Goal: Information Seeking & Learning: Learn about a topic

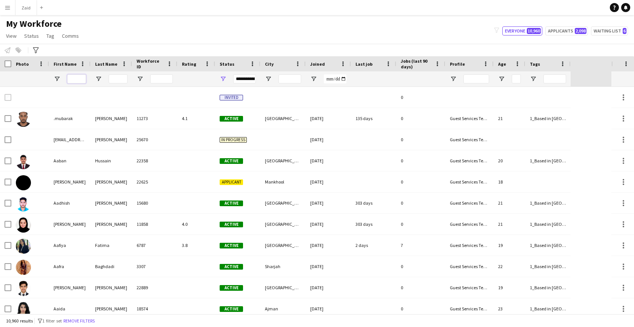
click at [77, 83] on input "First Name Filter Input" at bounding box center [76, 78] width 19 height 9
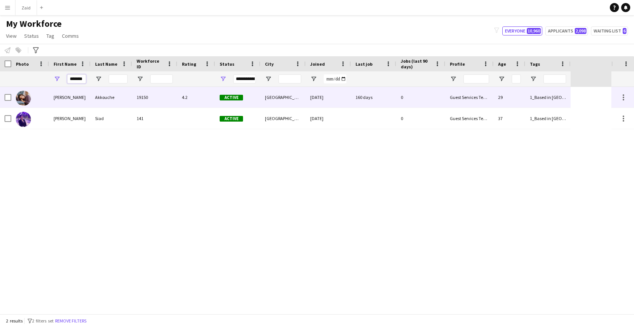
type input "*******"
click at [81, 102] on div "[PERSON_NAME]" at bounding box center [70, 97] width 42 height 21
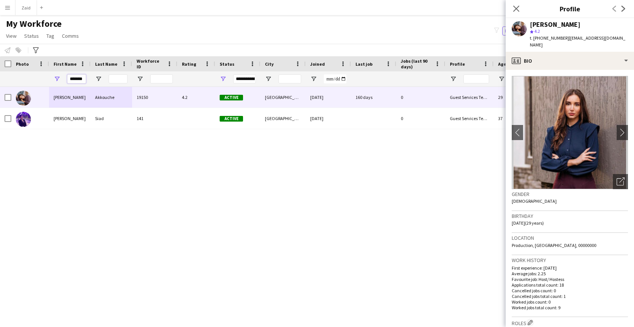
click at [83, 80] on input "*******" at bounding box center [76, 78] width 19 height 9
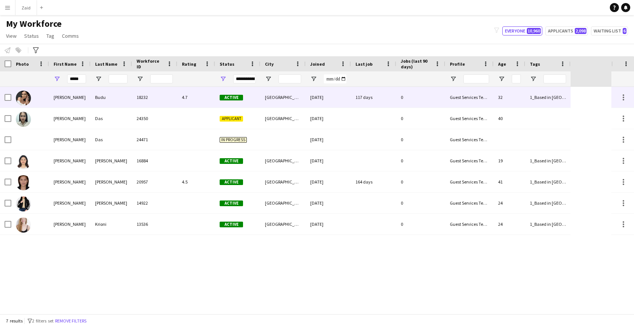
click at [111, 98] on div "Budu" at bounding box center [112, 97] width 42 height 21
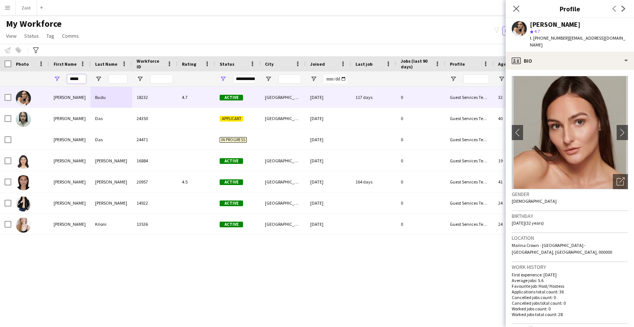
click at [79, 79] on input "*****" at bounding box center [76, 78] width 19 height 9
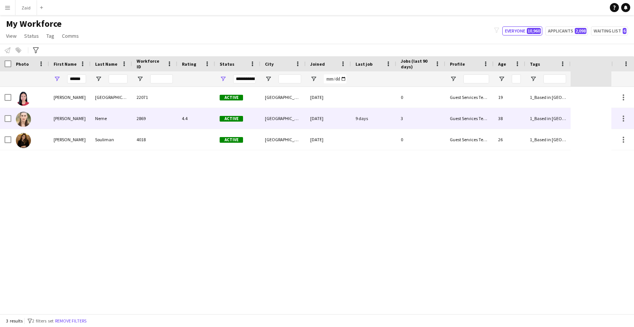
click at [82, 120] on div "[PERSON_NAME]" at bounding box center [70, 118] width 42 height 21
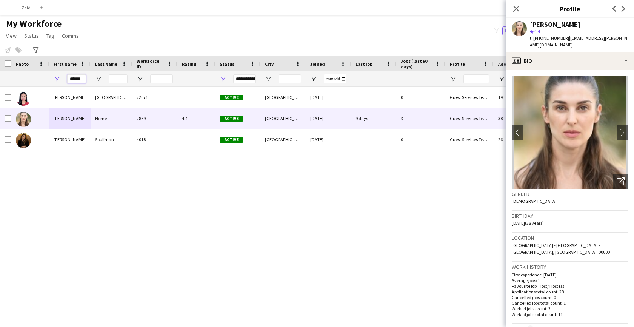
click at [79, 80] on input "******" at bounding box center [76, 78] width 19 height 9
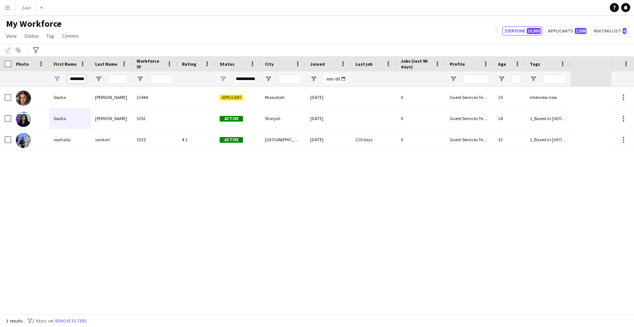
scroll to position [0, 1]
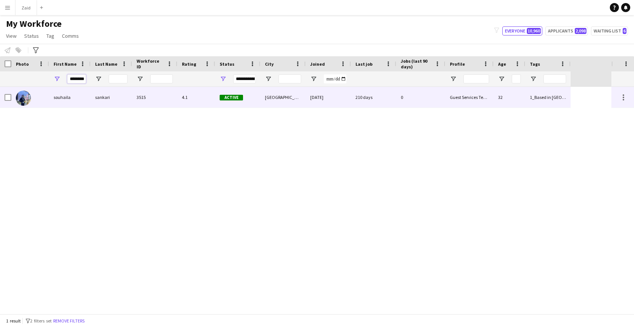
type input "********"
click at [117, 102] on div "sankari" at bounding box center [112, 97] width 42 height 21
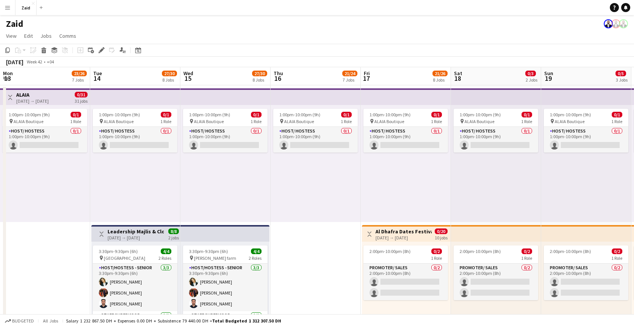
scroll to position [2, 0]
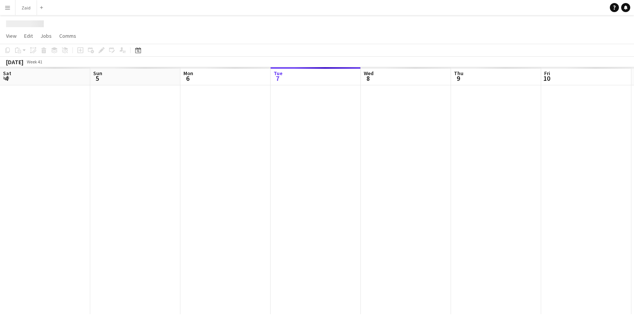
scroll to position [0, 181]
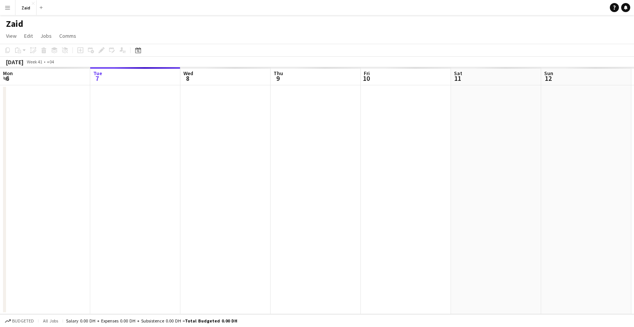
click at [67, 13] on app-navbar "Menu Boards Boards Boards All jobs Status Workforce Workforce My Workforce Recr…" at bounding box center [317, 7] width 634 height 15
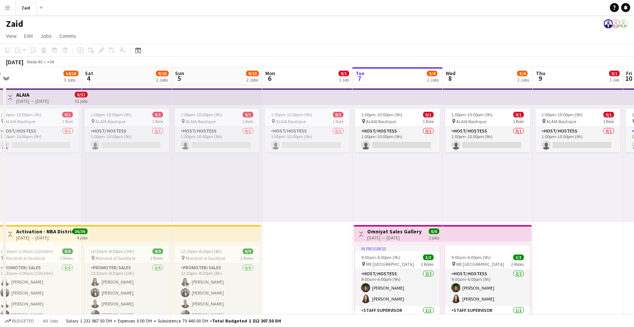
scroll to position [0, 185]
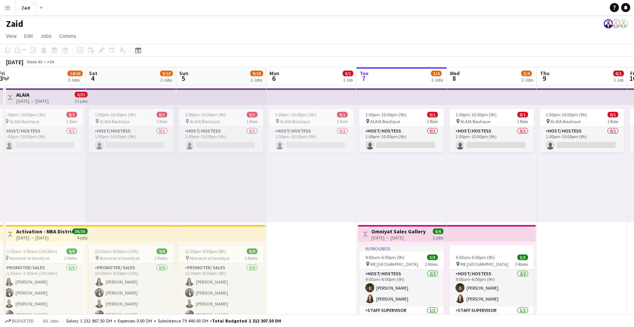
drag, startPoint x: 61, startPoint y: 267, endPoint x: 328, endPoint y: 258, distance: 266.8
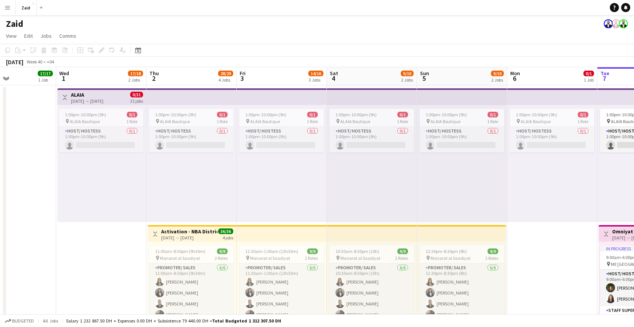
scroll to position [0, 213]
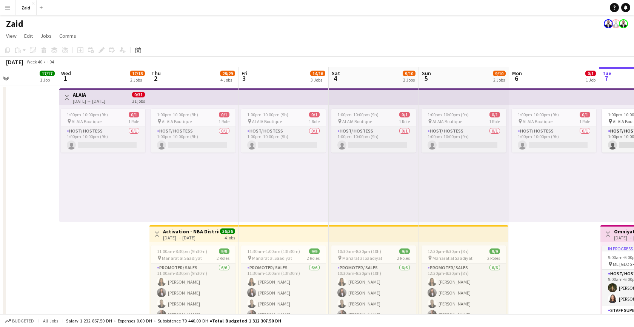
drag, startPoint x: 328, startPoint y: 258, endPoint x: 571, endPoint y: 254, distance: 242.8
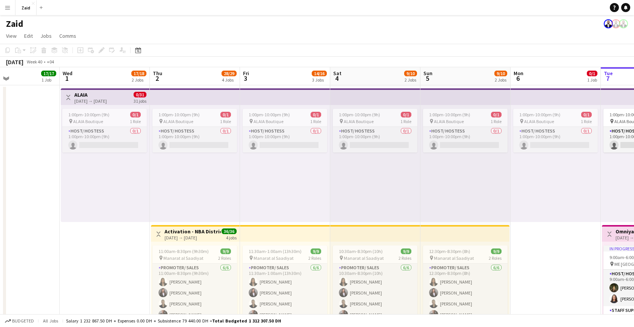
scroll to position [0, 211]
drag, startPoint x: 361, startPoint y: 193, endPoint x: 362, endPoint y: 175, distance: 17.8
click at [362, 175] on div "1:00pm-10:00pm (9h) 0/1 pin ALAIA Boutique 1 Role Host/ Hostess 0/1 1:00pm-10:0…" at bounding box center [375, 163] width 90 height 117
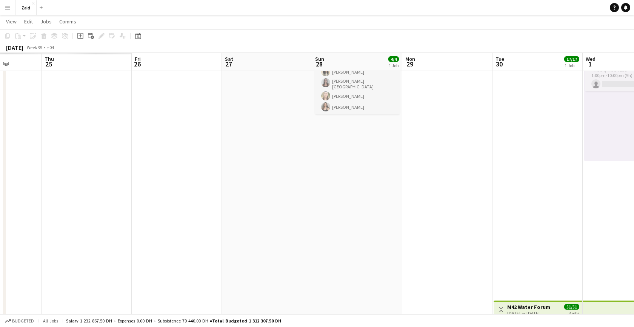
scroll to position [0, 178]
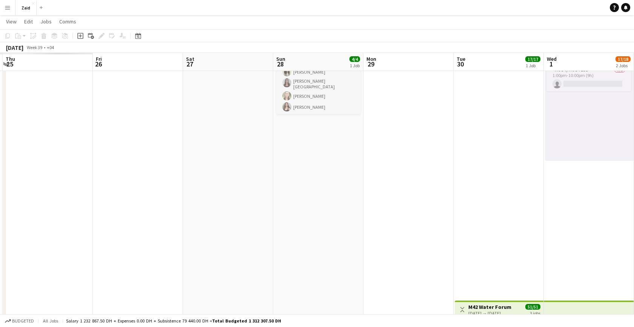
drag, startPoint x: 116, startPoint y: 197, endPoint x: 600, endPoint y: 163, distance: 486.1
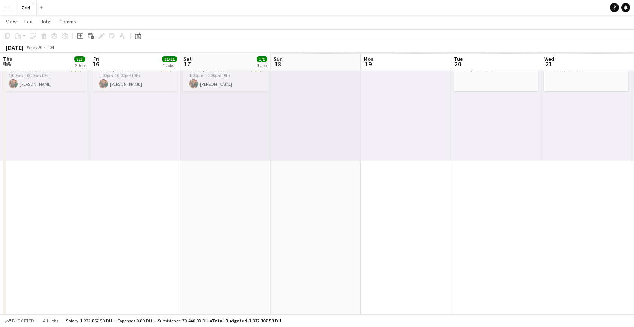
scroll to position [0, 181]
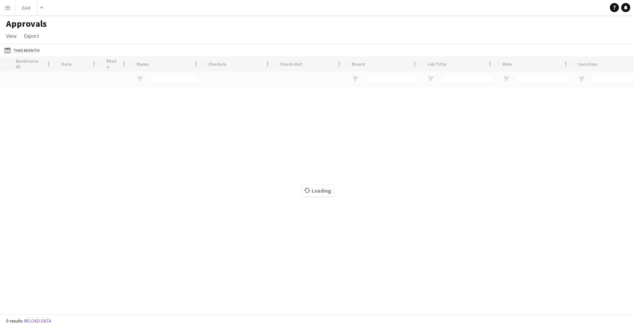
type input "********"
type input "**********"
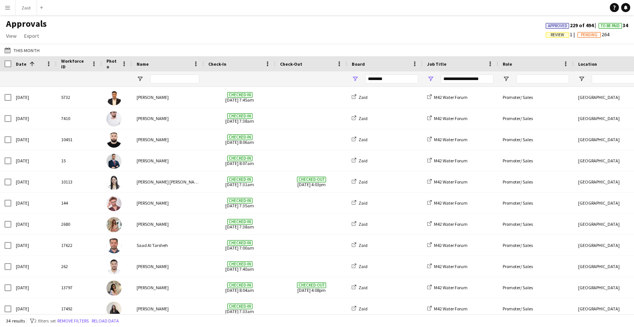
click at [7, 12] on button "Menu" at bounding box center [7, 7] width 15 height 15
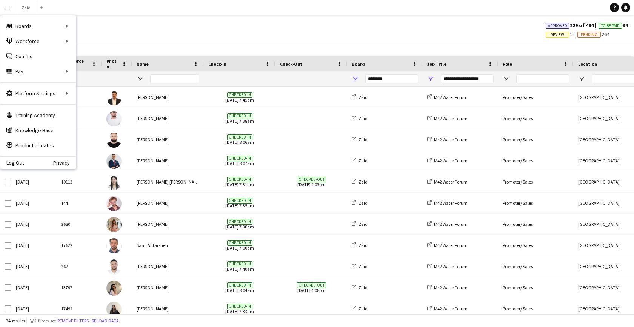
click at [99, 22] on div "Approvals View Customise view Customise filters Reset Filters Reset View Reset …" at bounding box center [317, 31] width 634 height 26
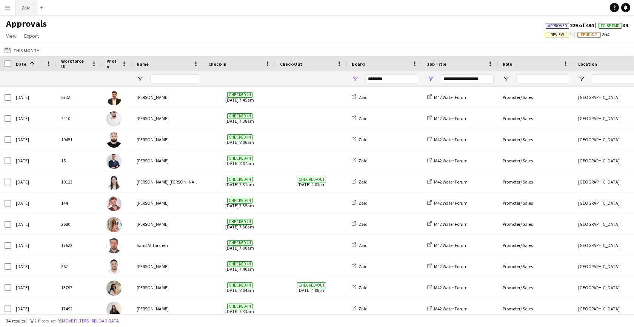
click at [26, 8] on button "Zaid Close" at bounding box center [26, 7] width 22 height 15
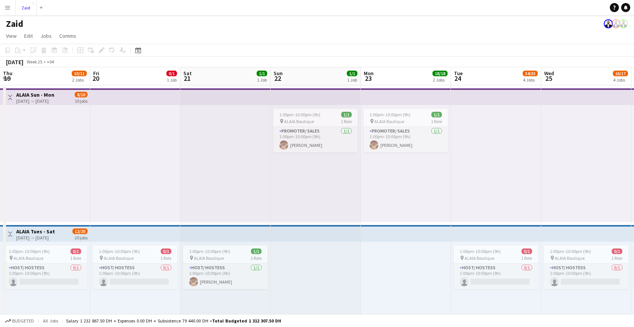
scroll to position [0, 181]
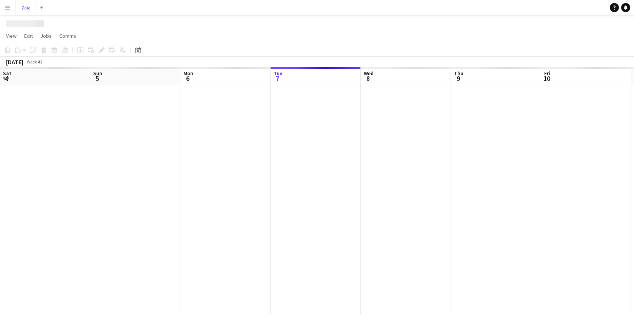
scroll to position [0, 181]
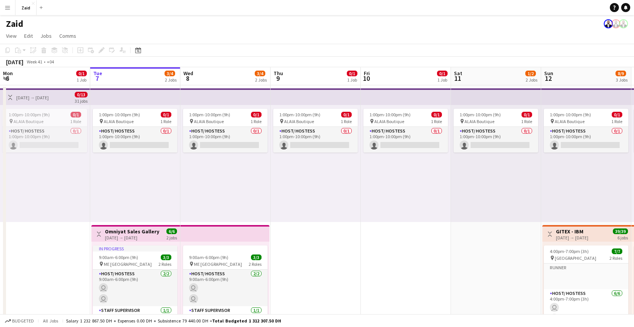
click at [117, 142] on app-card-role "Host/ Hostess 0/1 1:00pm-10:00pm (9h) single-neutral-actions" at bounding box center [135, 140] width 85 height 26
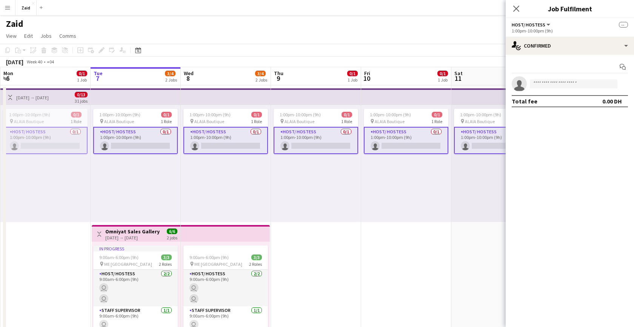
click at [136, 182] on div "1:00pm-10:00pm (9h) 0/1 pin ALAIA Boutique 1 Role Host/ Hostess 0/1 1:00pm-10:0…" at bounding box center [136, 163] width 90 height 117
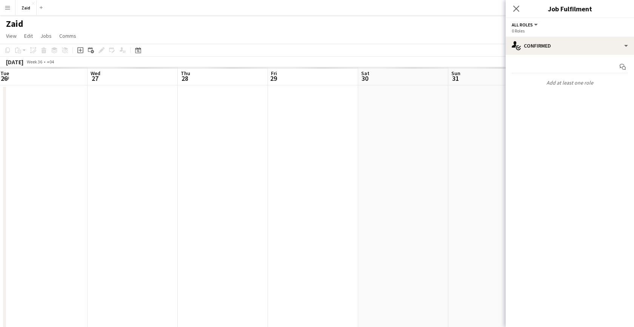
scroll to position [0, 252]
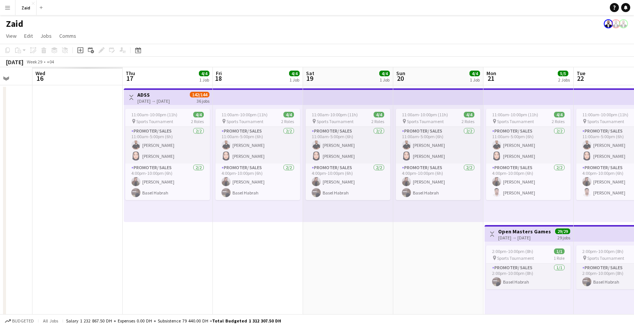
scroll to position [0, 181]
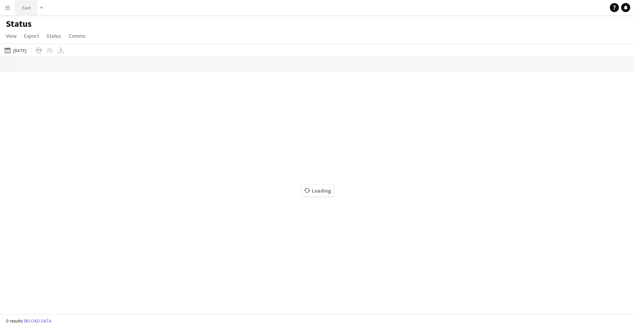
click at [29, 11] on button "Zaid Close" at bounding box center [26, 7] width 22 height 15
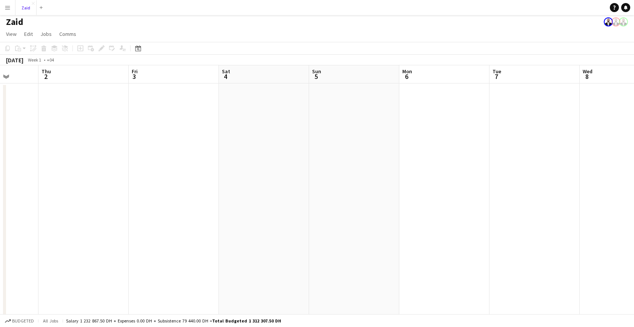
scroll to position [0, 233]
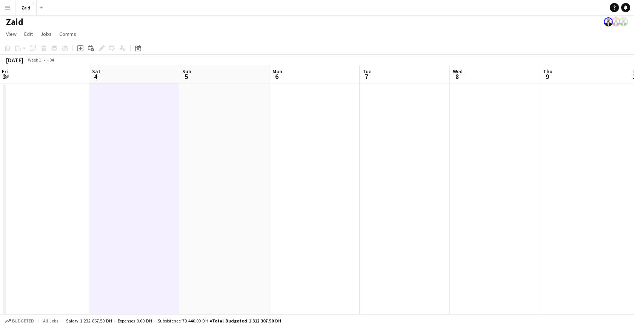
drag, startPoint x: 259, startPoint y: 167, endPoint x: 127, endPoint y: 167, distance: 131.4
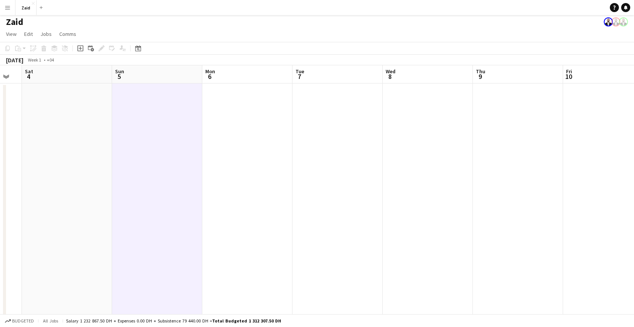
scroll to position [0, 254]
drag, startPoint x: 216, startPoint y: 169, endPoint x: 146, endPoint y: 171, distance: 69.5
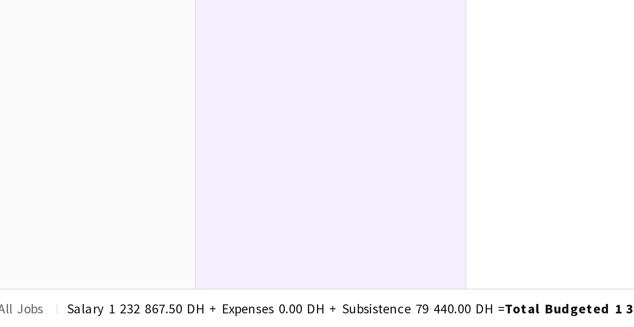
scroll to position [0, 251]
drag, startPoint x: 122, startPoint y: 159, endPoint x: 125, endPoint y: 251, distance: 92.6
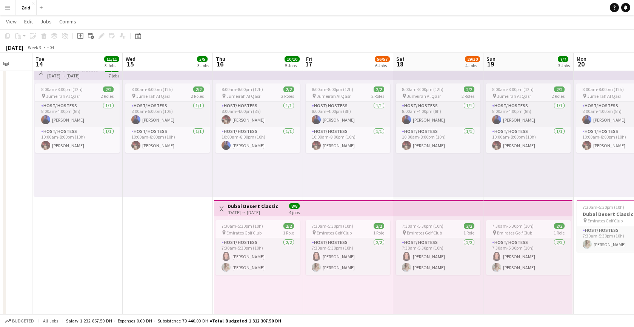
scroll to position [0, 241]
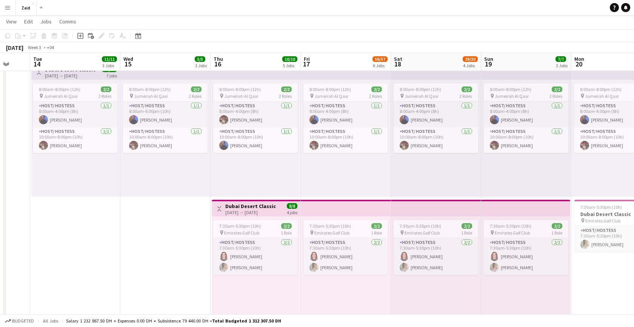
click at [76, 79] on app-top-bar "Toggle View Dubai Desert Classic 14-01-2025 → 20-01-2025 14/14 7 jobs" at bounding box center [75, 71] width 89 height 17
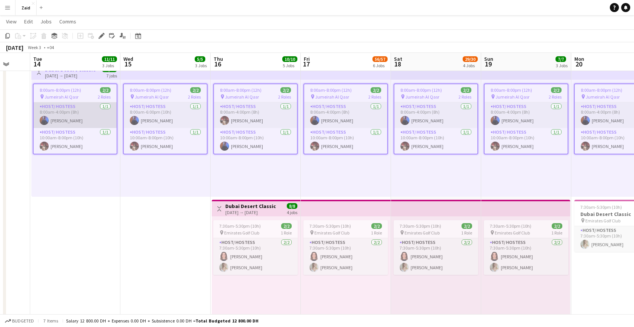
click at [77, 105] on app-card-role "Host/ Hostess 1/1 8:00am-4:00pm (8h) Ines Abdouni" at bounding box center [75, 115] width 83 height 26
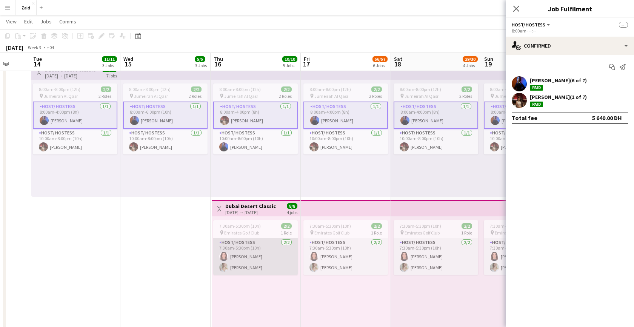
scroll to position [0, 241]
click at [268, 251] on app-card-role "Host/ Hostess 2/2 7:30am-5:30pm (10h) Lin Ghadry Evelyn Harrington" at bounding box center [255, 256] width 85 height 37
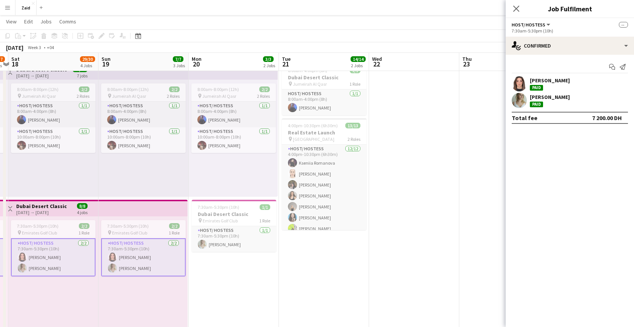
scroll to position [0, 263]
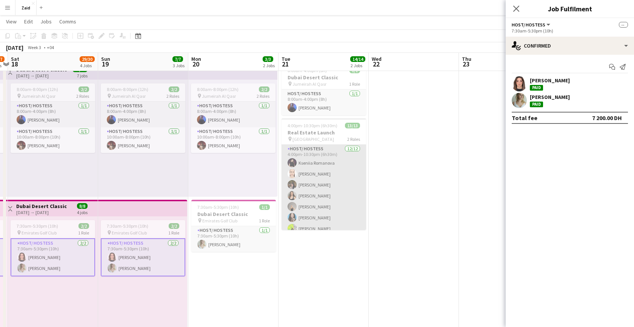
click at [311, 159] on app-card-role "Host/ Hostess 12/12 4:00pm-10:30pm (6h30m) Kseniia Romanova Zinaida Bryk Eya Ba…" at bounding box center [324, 218] width 85 height 146
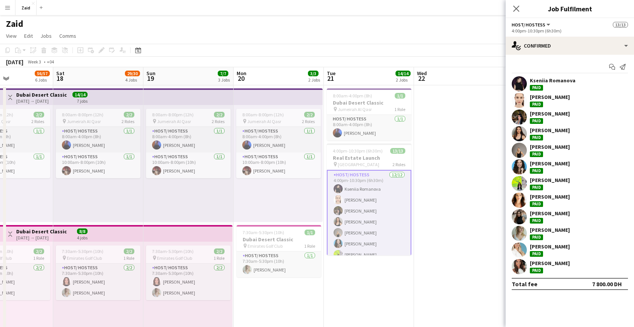
scroll to position [0, 192]
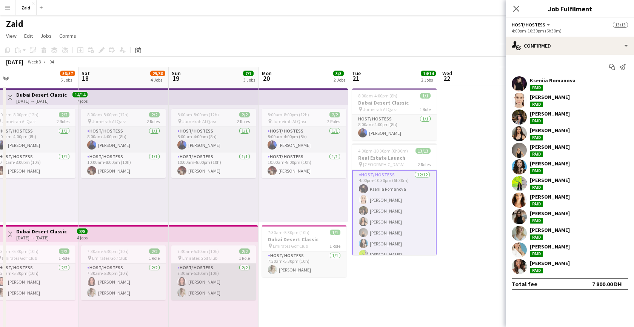
click at [214, 267] on app-card-role "Host/ Hostess 2/2 7:30am-5:30pm (10h) Lin Ghadry Evelyn Harrington" at bounding box center [213, 282] width 85 height 37
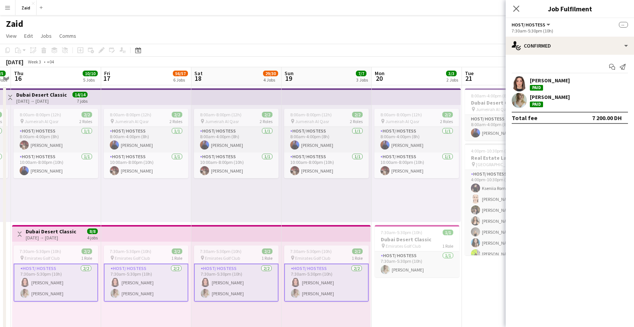
scroll to position [0, 170]
click at [319, 289] on app-card-role "Host/ Hostess 2/2 7:30am-5:30pm (10h) Lin Ghadry Evelyn Harrington" at bounding box center [326, 283] width 85 height 38
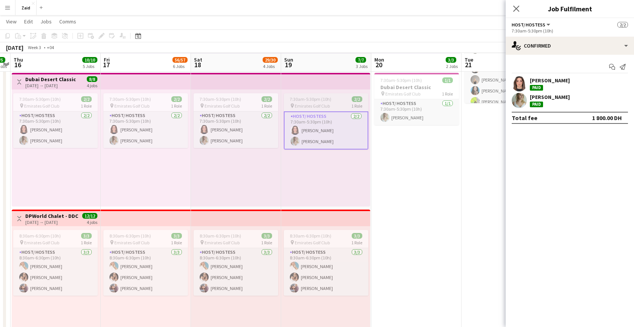
scroll to position [152, 0]
click at [319, 289] on app-card-role "Host/ Hostess 3/3 8:30am-6:30pm (10h) Leanne McDowell Eliza Budu Sabrina Akkouc…" at bounding box center [326, 272] width 85 height 48
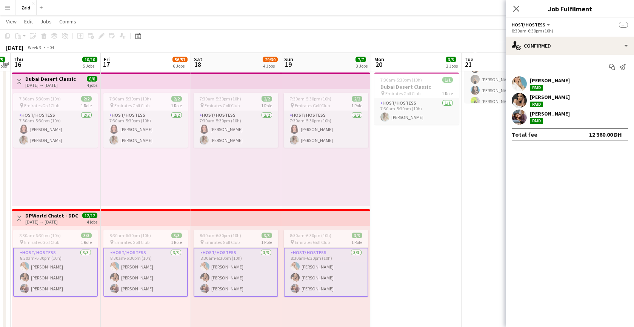
click at [552, 114] on div "[PERSON_NAME]" at bounding box center [550, 113] width 40 height 7
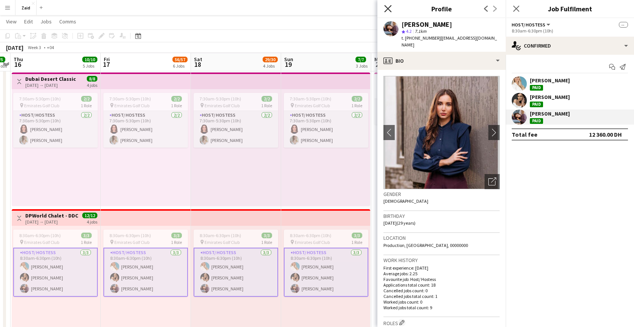
click at [389, 9] on icon "Close pop-in" at bounding box center [387, 8] width 7 height 7
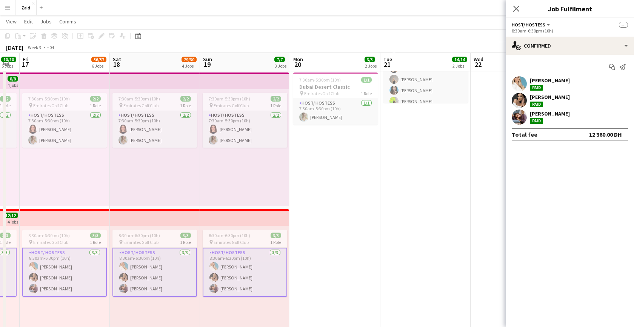
scroll to position [0, 344]
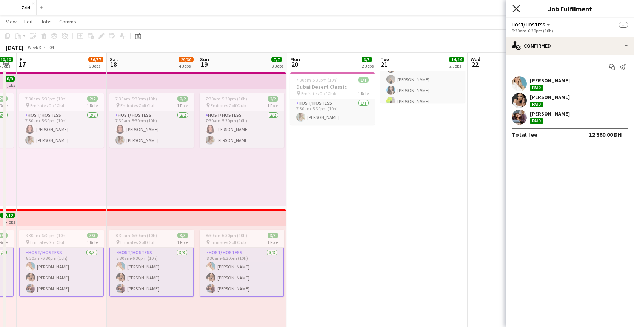
click at [515, 9] on icon "Close pop-in" at bounding box center [516, 8] width 7 height 7
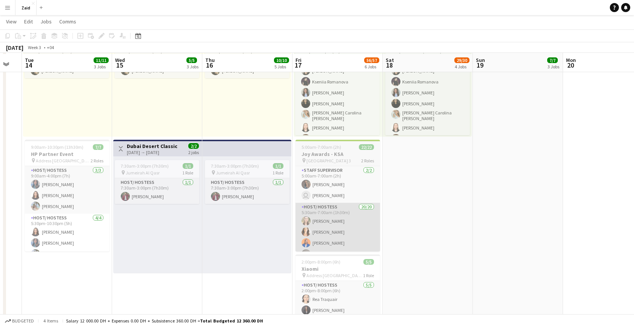
scroll to position [494, 0]
click at [334, 221] on app-card-role "Host/ Hostess 20/20 5:30am-7:00am (1h30m) Amanda Neme vanessa roveratti Asiya M…" at bounding box center [338, 321] width 85 height 236
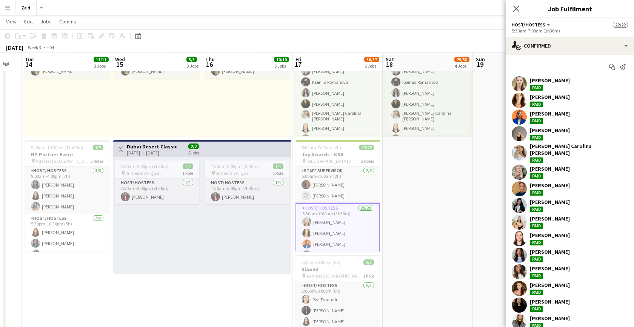
click at [551, 77] on div "[PERSON_NAME]" at bounding box center [550, 80] width 40 height 7
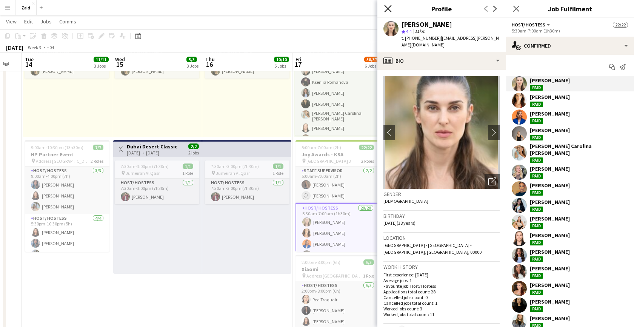
click at [388, 7] on icon "Close pop-in" at bounding box center [387, 8] width 7 height 7
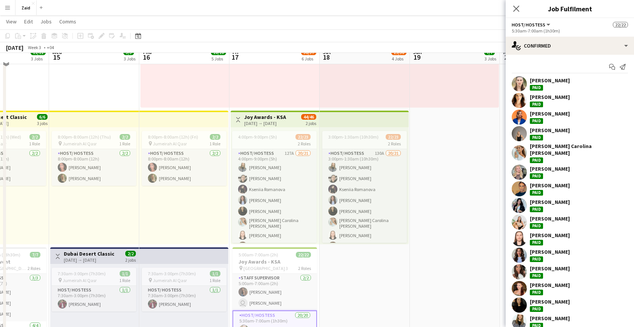
scroll to position [389, 0]
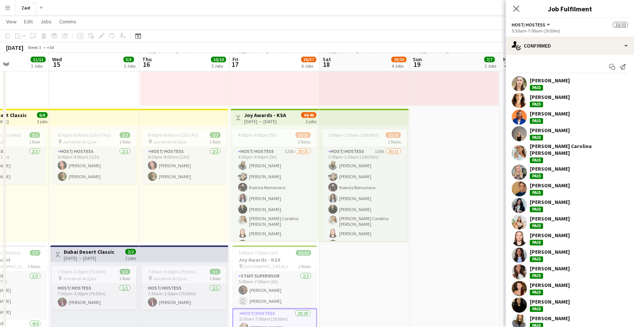
click at [373, 202] on app-card-role "Host/ Hostess 130A 20/21 3:00pm-1:30am (10h30m) Daria Selivanovskaia Mariia Fil…" at bounding box center [364, 270] width 85 height 247
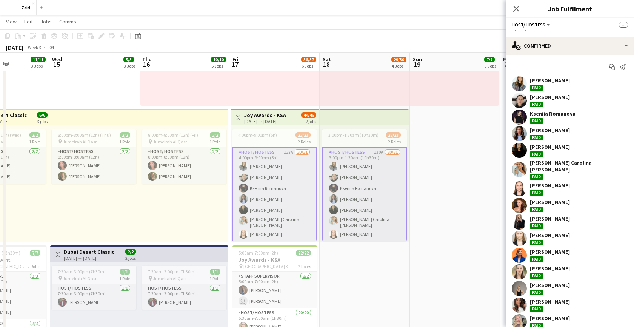
click at [567, 168] on div "Andrea Carolina Quintero Gil Paid" at bounding box center [578, 169] width 97 height 20
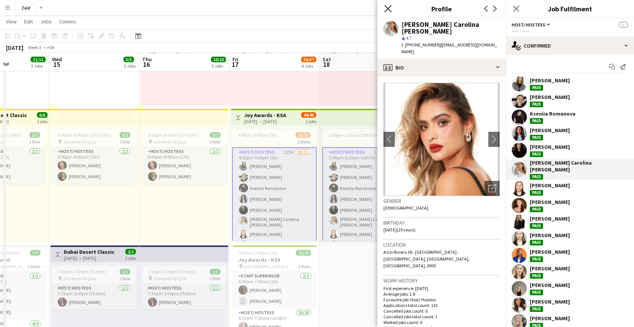
click at [390, 10] on icon "Close pop-in" at bounding box center [387, 8] width 7 height 7
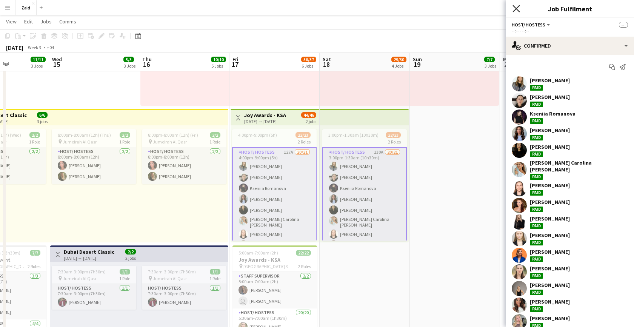
click at [515, 9] on icon at bounding box center [516, 8] width 7 height 7
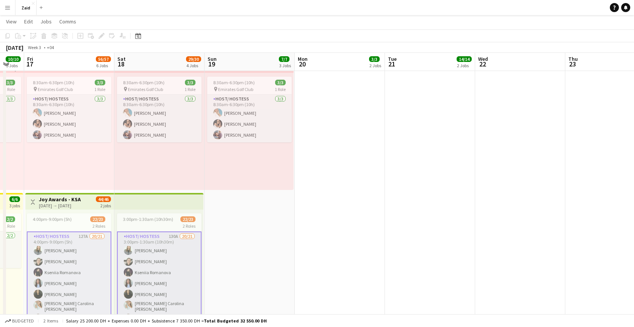
scroll to position [0, 383]
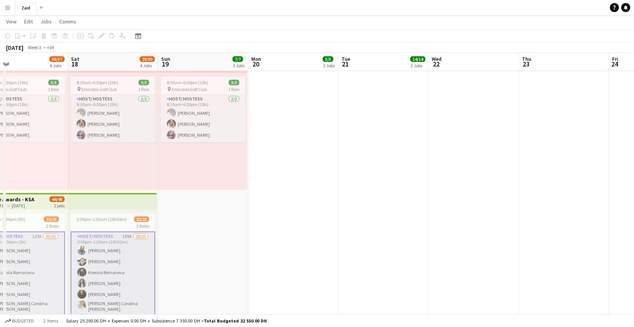
drag, startPoint x: 226, startPoint y: 161, endPoint x: 179, endPoint y: 59, distance: 112.4
click at [179, 60] on app-calendar-viewport "Mon 13 Tue 14 11/11 3 Jobs Wed 15 5/5 3 Jobs Thu 16 10/10 5 Jobs Fri 17 56/57 6…" at bounding box center [317, 301] width 634 height 1152
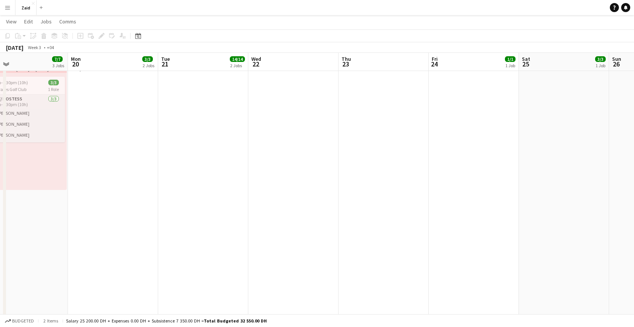
scroll to position [0, 222]
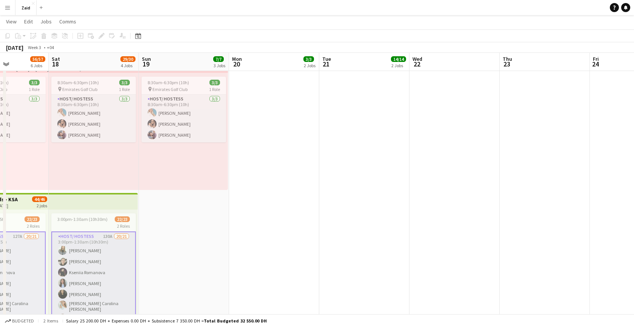
drag, startPoint x: 222, startPoint y: 128, endPoint x: 182, endPoint y: 19, distance: 115.7
click at [183, 20] on app-board "Zaid View Day view expanded Day view collapsed Month view Date picker Jump to t…" at bounding box center [317, 299] width 634 height 1179
